Goal: Information Seeking & Learning: Learn about a topic

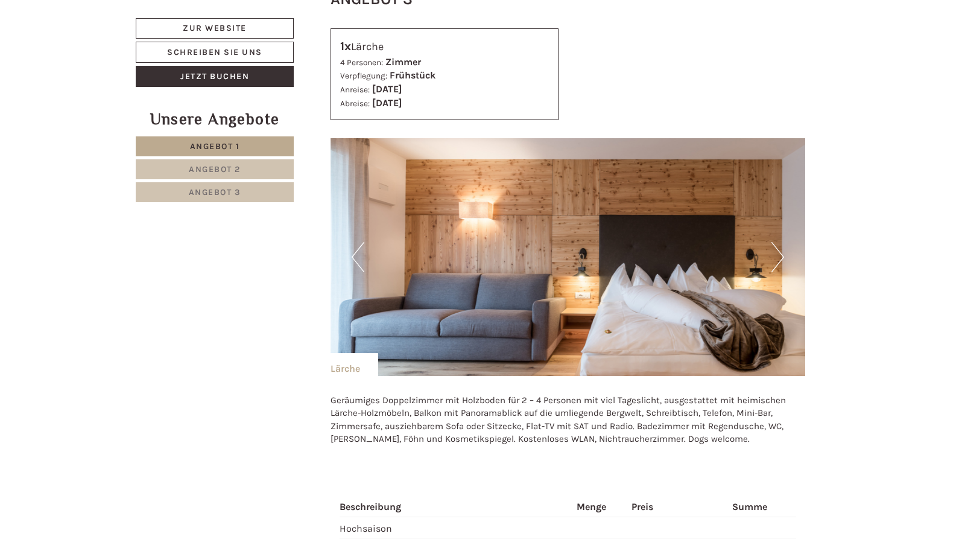
scroll to position [2184, 0]
click at [778, 242] on button "Next" at bounding box center [777, 257] width 13 height 30
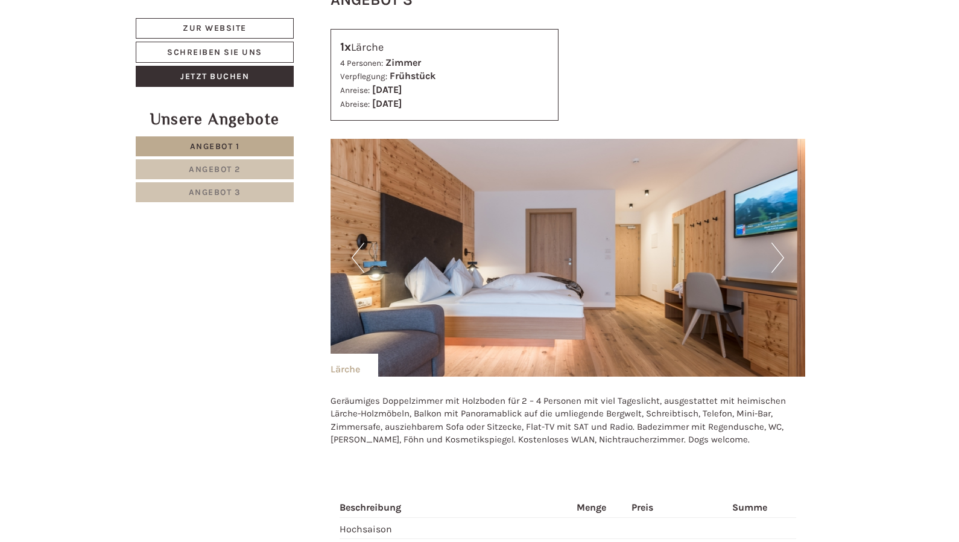
click at [778, 242] on button "Next" at bounding box center [777, 257] width 13 height 30
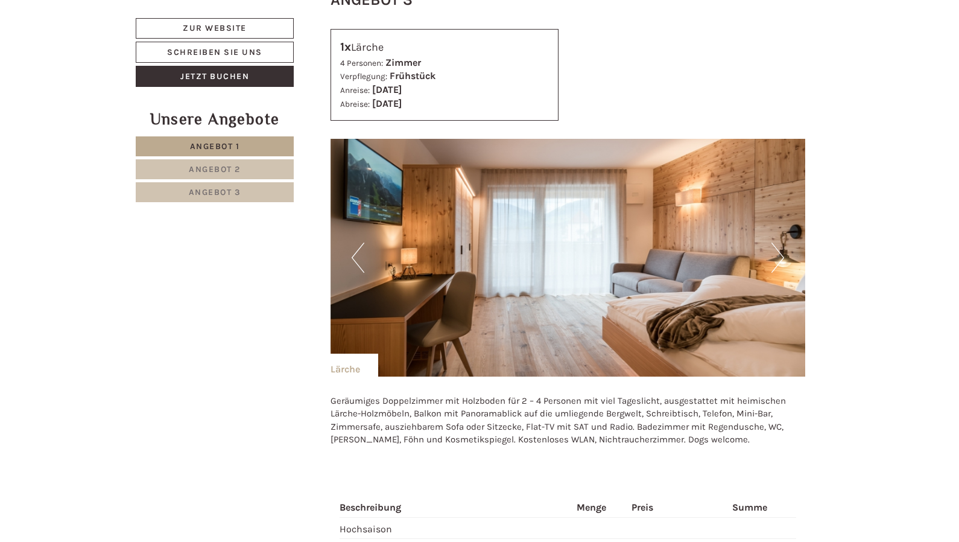
click at [778, 242] on button "Next" at bounding box center [777, 257] width 13 height 30
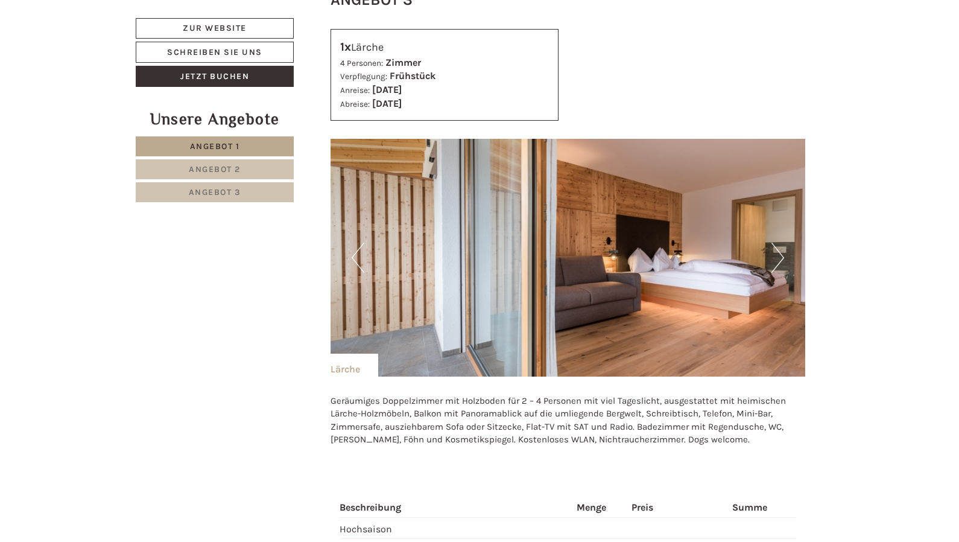
click at [778, 242] on button "Next" at bounding box center [777, 257] width 13 height 30
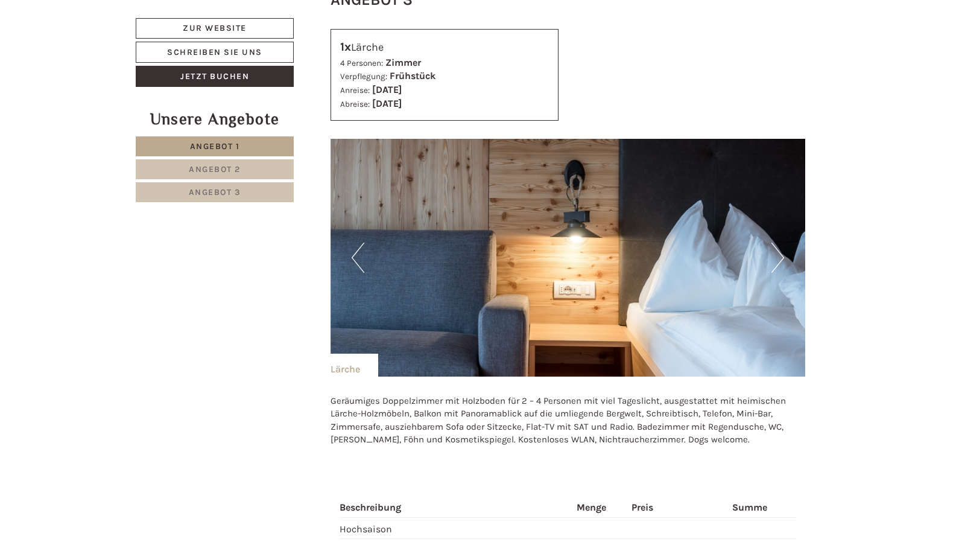
click at [778, 242] on button "Next" at bounding box center [777, 257] width 13 height 30
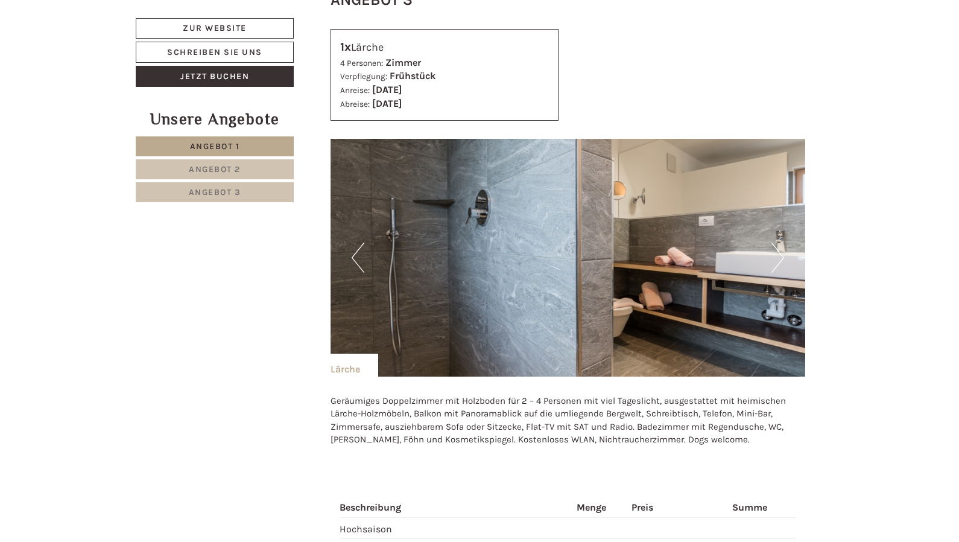
click at [778, 242] on button "Next" at bounding box center [777, 257] width 13 height 30
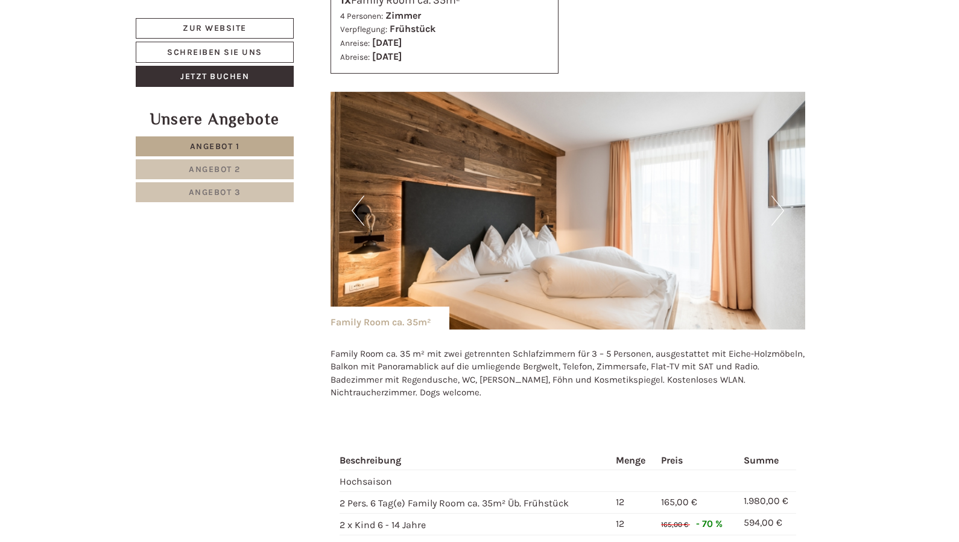
scroll to position [1447, 0]
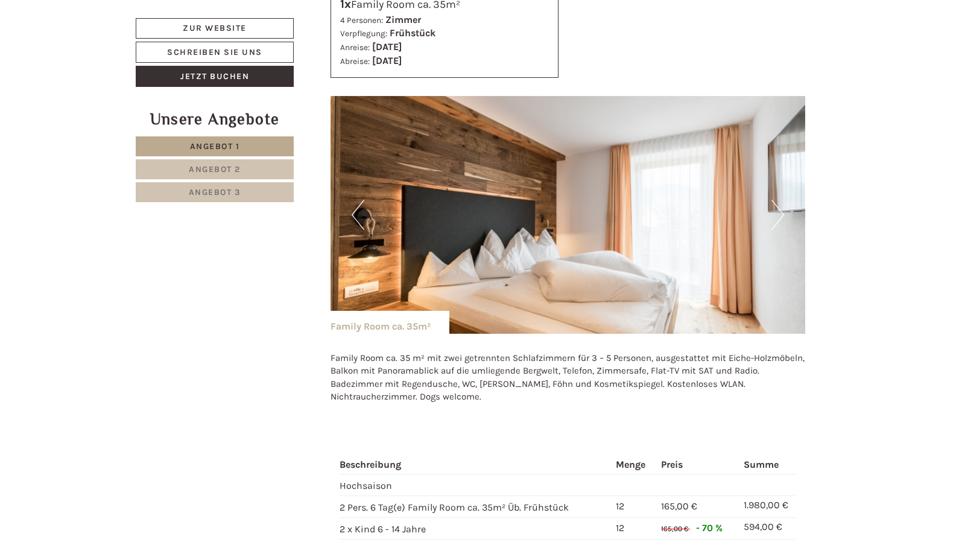
click at [784, 210] on img at bounding box center [567, 215] width 475 height 238
click at [777, 217] on button "Next" at bounding box center [777, 215] width 13 height 30
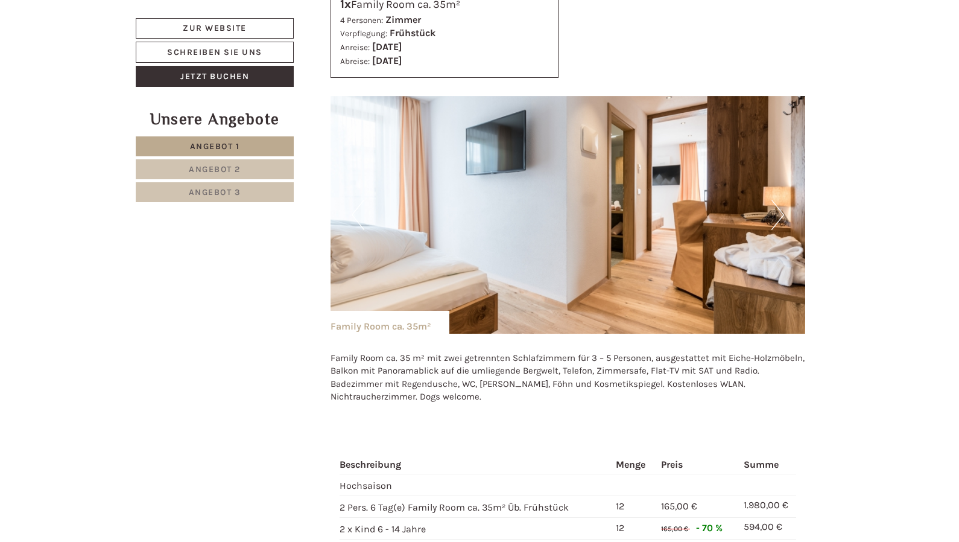
click at [777, 217] on button "Next" at bounding box center [777, 215] width 13 height 30
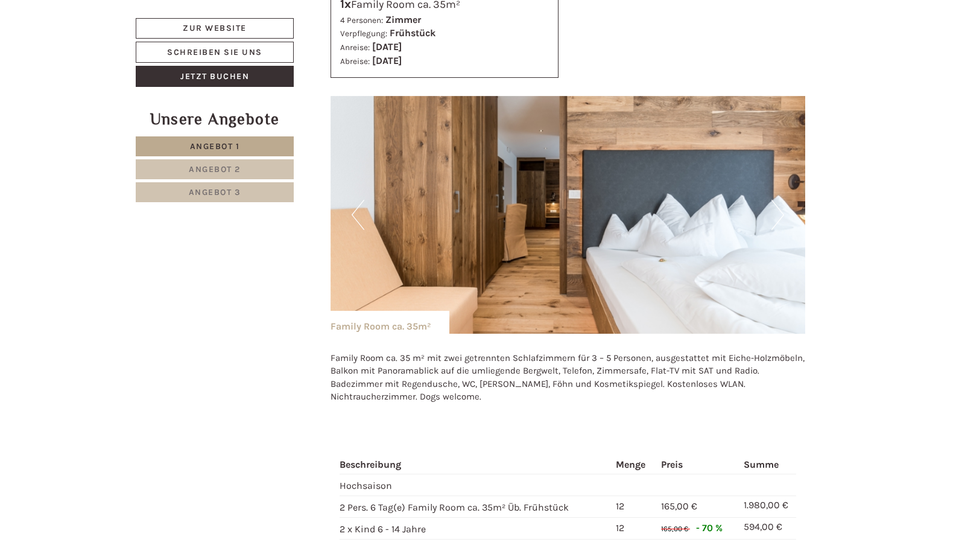
click at [777, 217] on button "Next" at bounding box center [777, 215] width 13 height 30
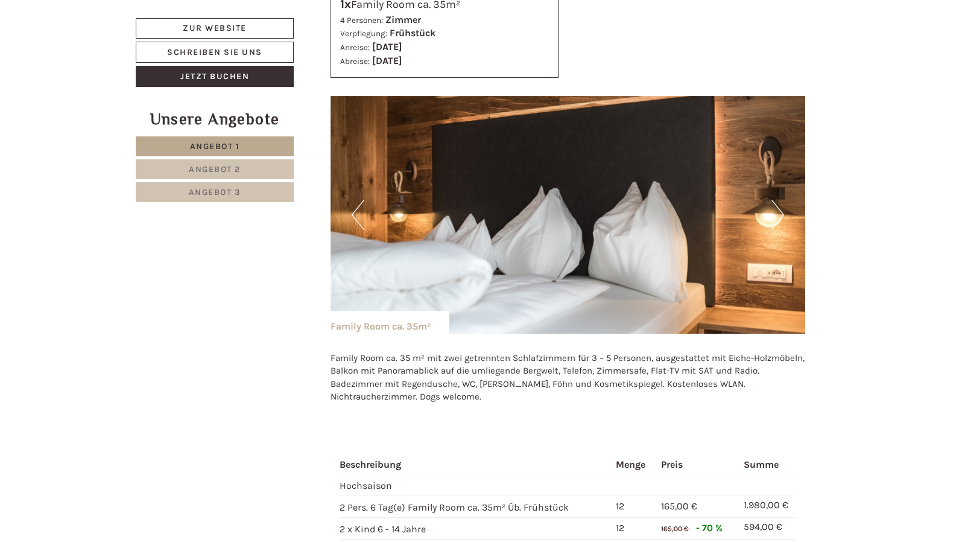
click at [777, 217] on button "Next" at bounding box center [777, 215] width 13 height 30
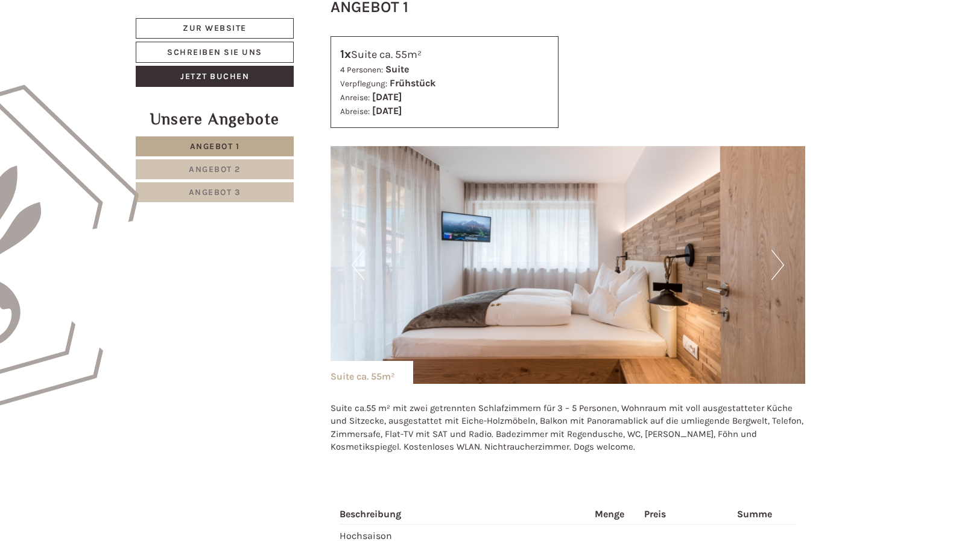
scroll to position [616, 0]
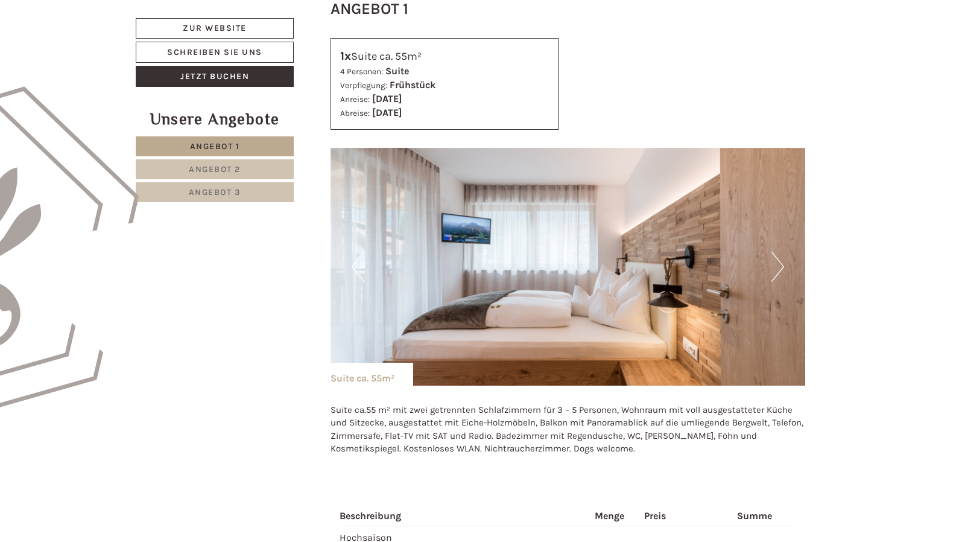
click at [780, 264] on button "Next" at bounding box center [777, 266] width 13 height 30
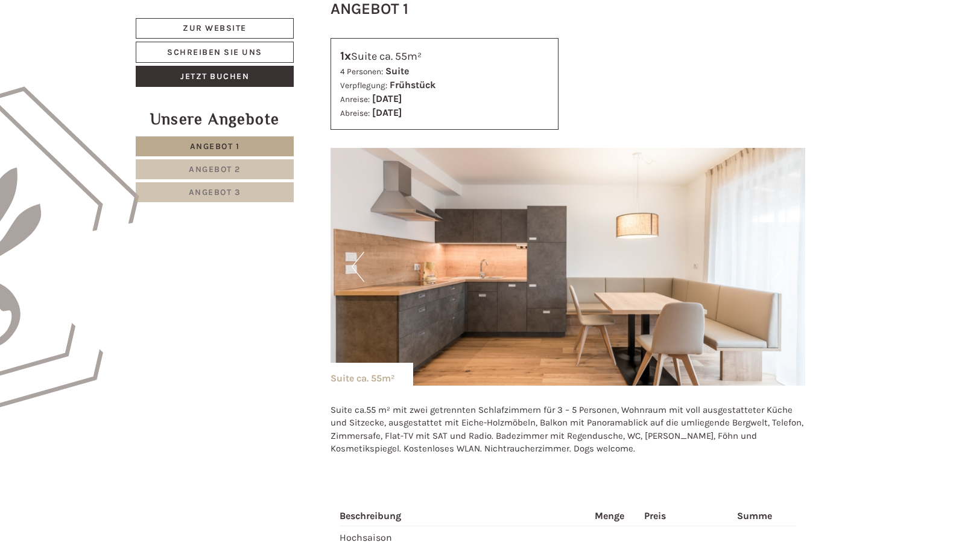
click at [780, 264] on button "Next" at bounding box center [777, 266] width 13 height 30
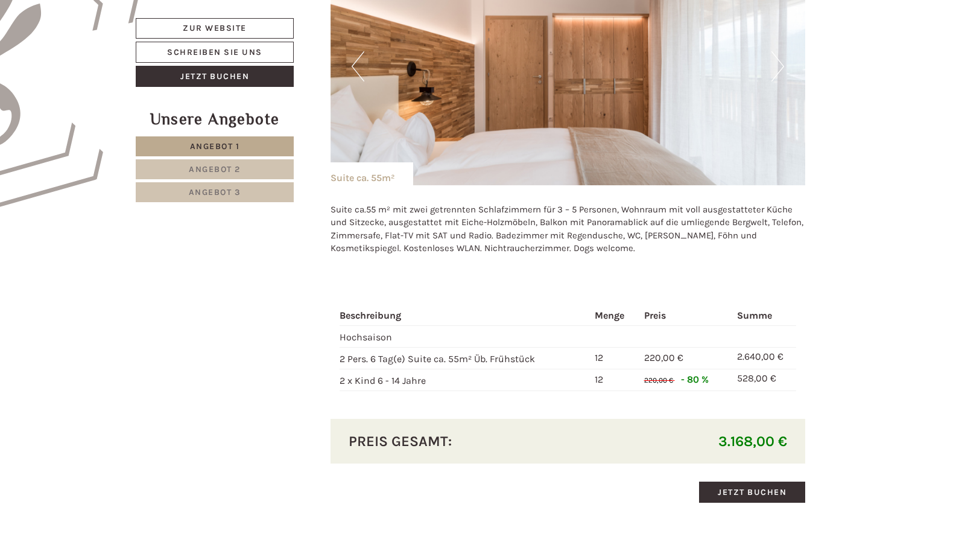
scroll to position [817, 0]
